Goal: Information Seeking & Learning: Stay updated

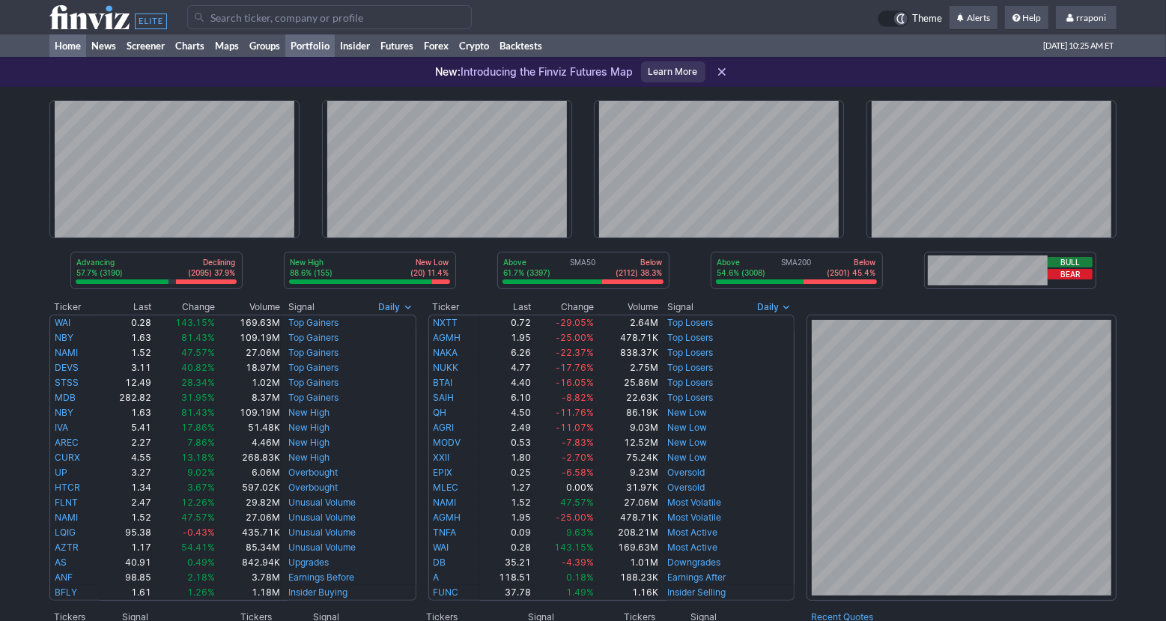
click at [324, 46] on link "Portfolio" at bounding box center [309, 45] width 49 height 22
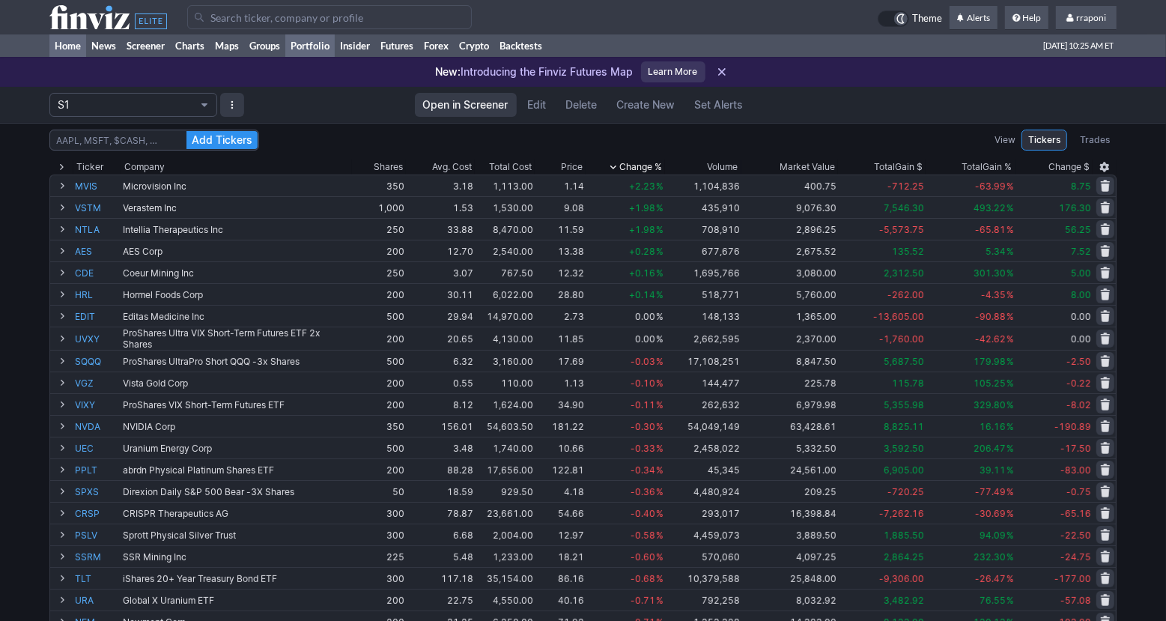
click at [75, 43] on link "Home" at bounding box center [67, 45] width 37 height 22
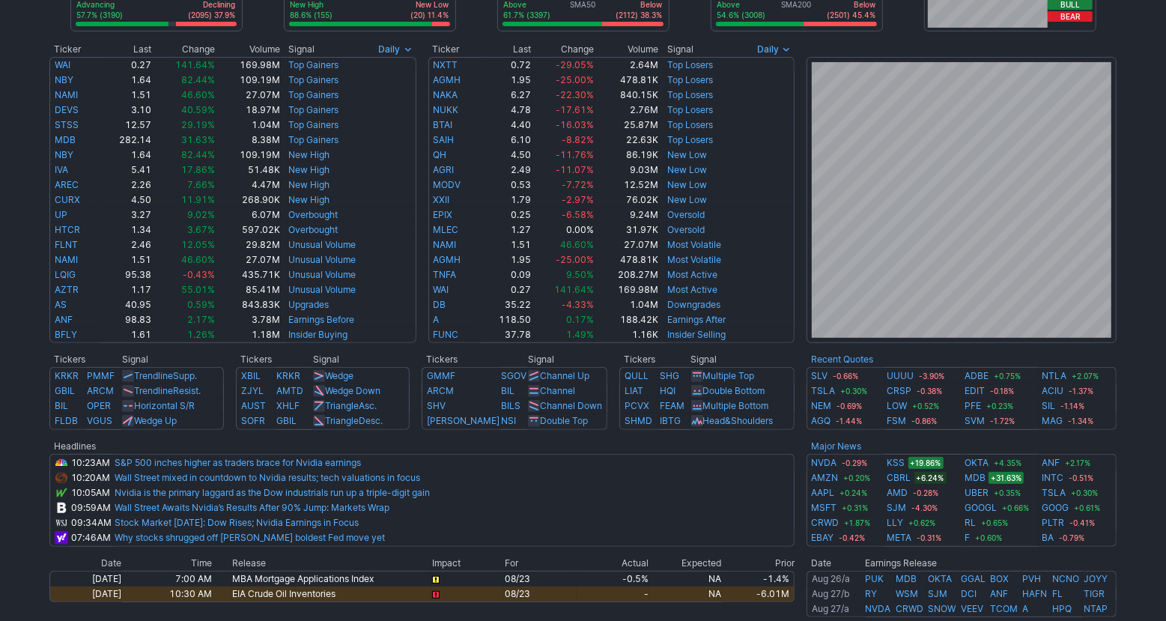
scroll to position [614, 0]
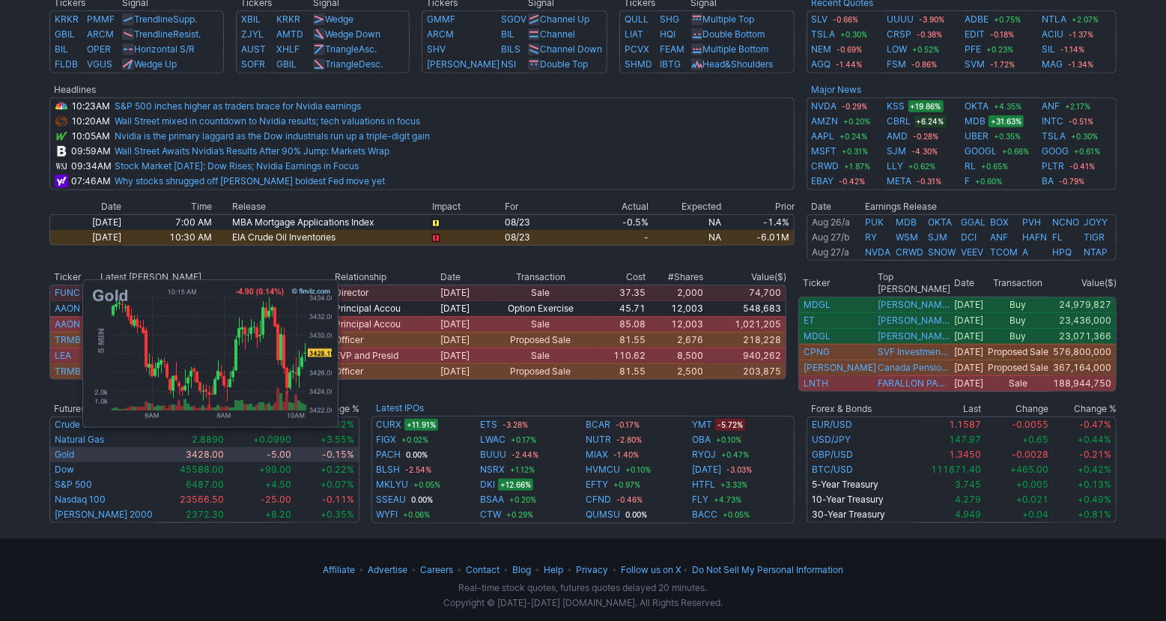
click at [75, 447] on td "Gold" at bounding box center [103, 454] width 108 height 15
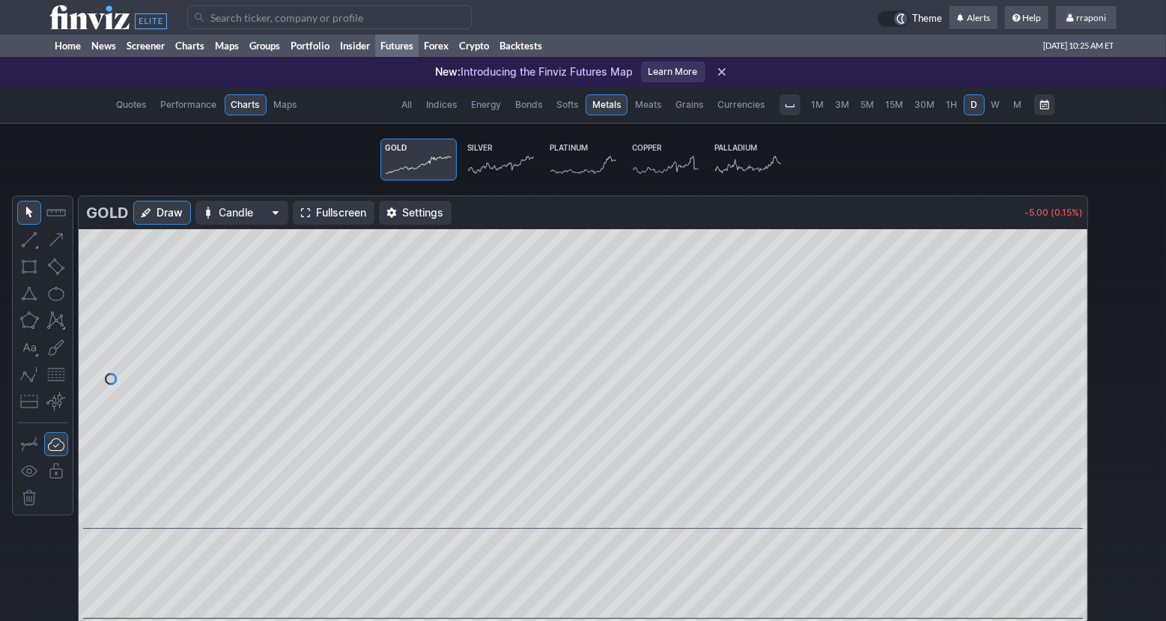
click at [510, 180] on link "Silver" at bounding box center [501, 160] width 76 height 42
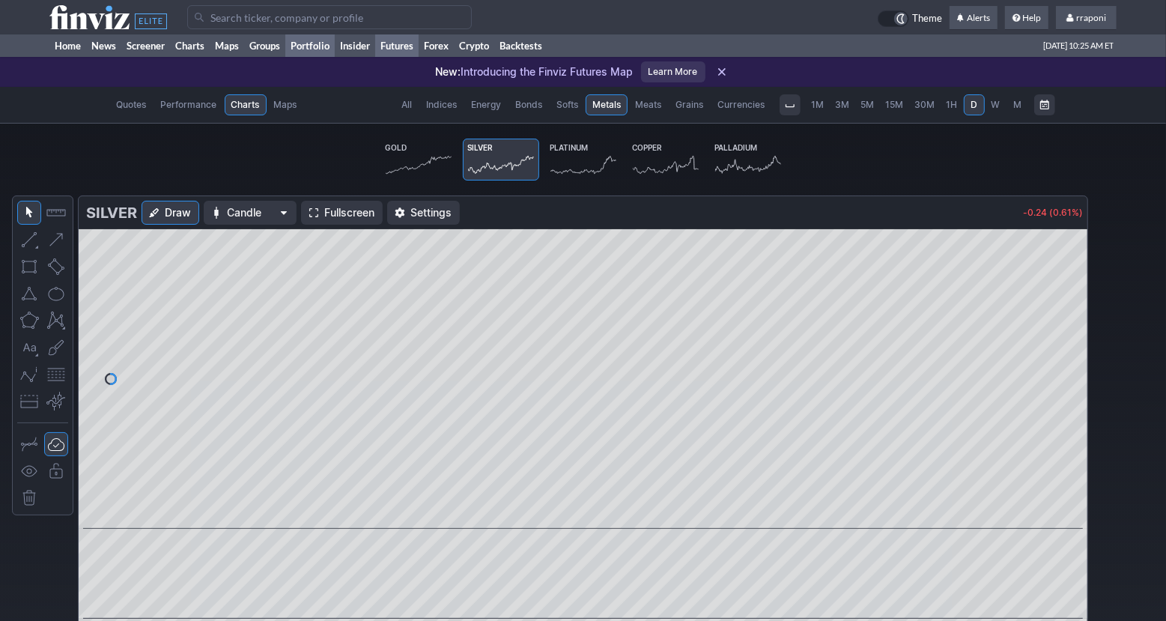
click at [314, 43] on link "Portfolio" at bounding box center [309, 45] width 49 height 22
